Goal: Check status

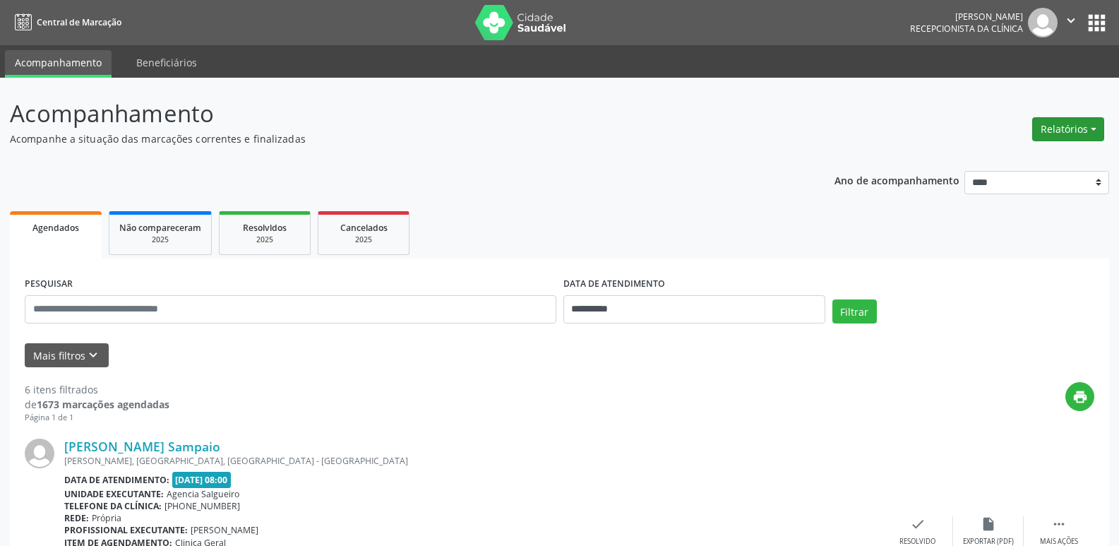
click at [1062, 130] on button "Relatórios" at bounding box center [1068, 129] width 72 height 24
click at [674, 122] on p "Acompanhamento" at bounding box center [394, 113] width 769 height 35
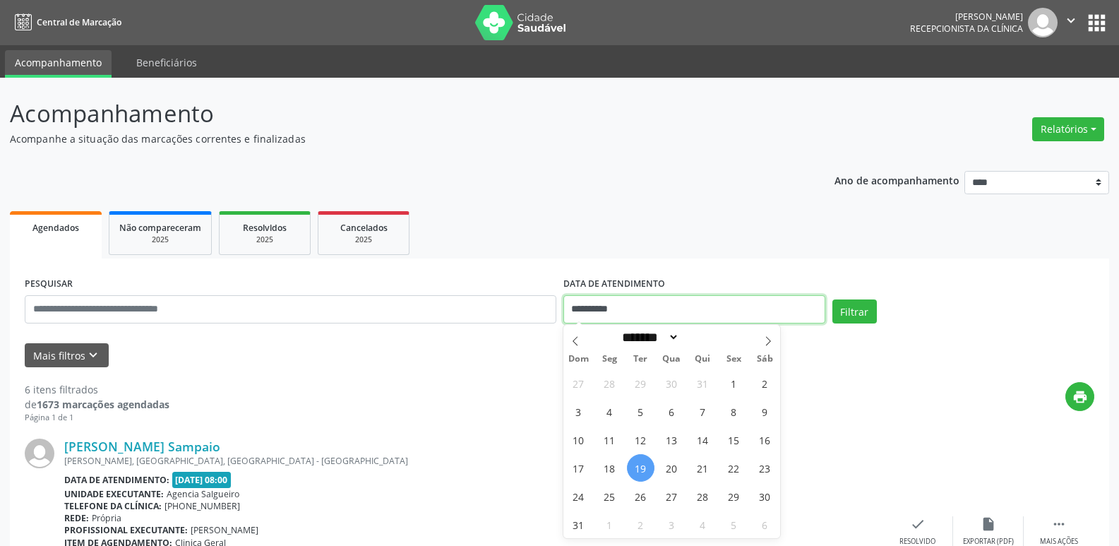
click at [734, 308] on input "**********" at bounding box center [694, 309] width 262 height 28
click at [700, 467] on span "21" at bounding box center [703, 468] width 28 height 28
type input "**********"
click at [700, 467] on span "21" at bounding box center [703, 468] width 28 height 28
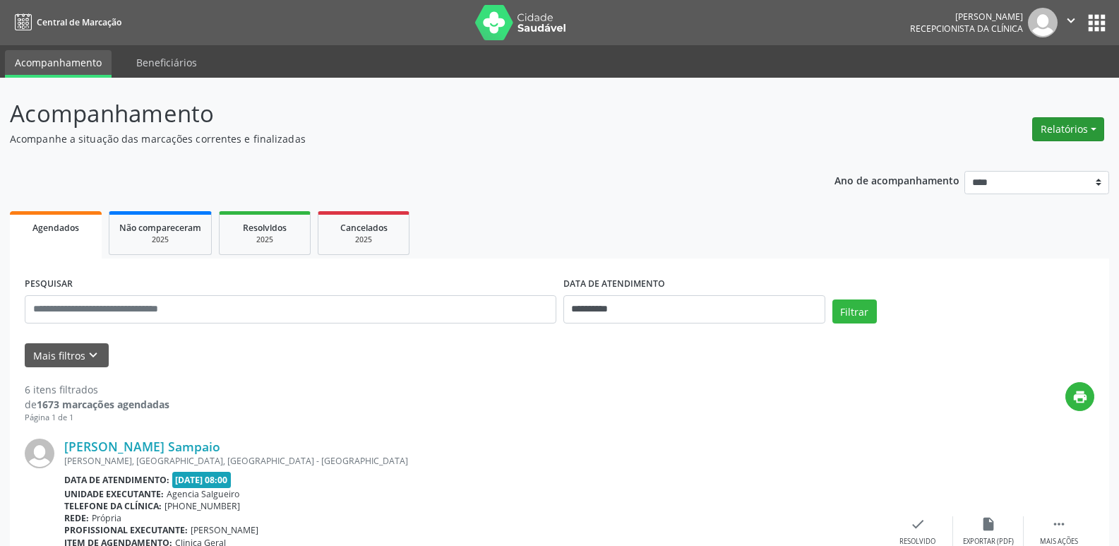
click at [1068, 132] on button "Relatórios" at bounding box center [1068, 129] width 72 height 24
click at [864, 326] on div "Filtrar" at bounding box center [963, 316] width 269 height 34
click at [859, 313] on button "Filtrar" at bounding box center [854, 311] width 44 height 24
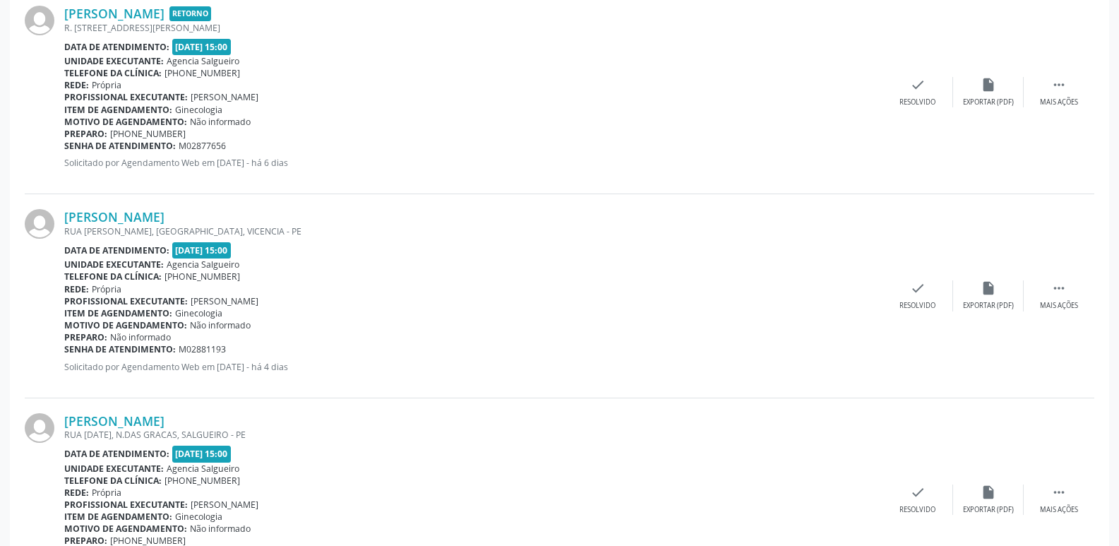
scroll to position [512, 0]
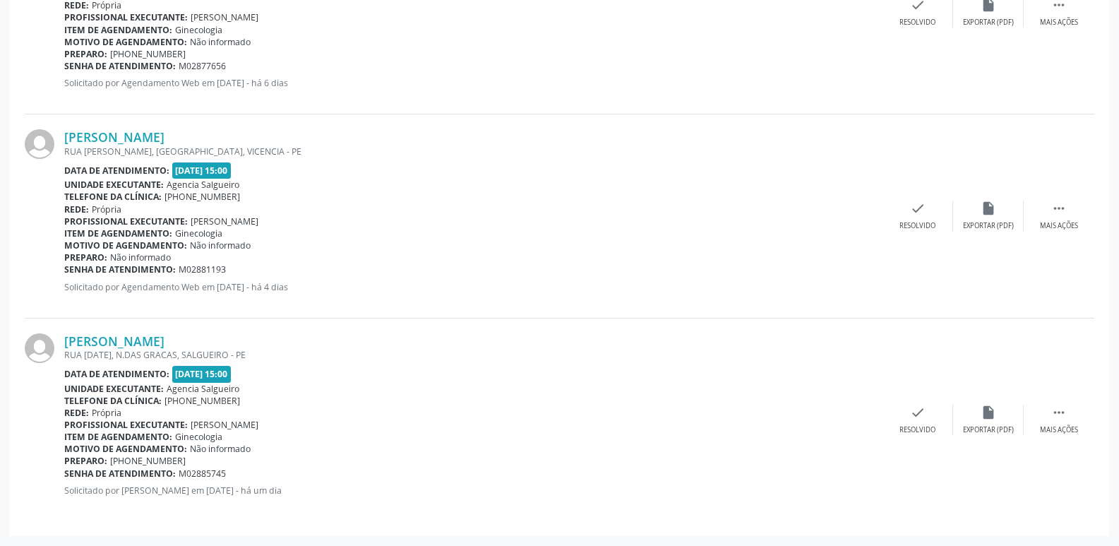
click at [553, 410] on div "Rede: [GEOGRAPHIC_DATA]" at bounding box center [473, 413] width 818 height 12
